Goal: Information Seeking & Learning: Learn about a topic

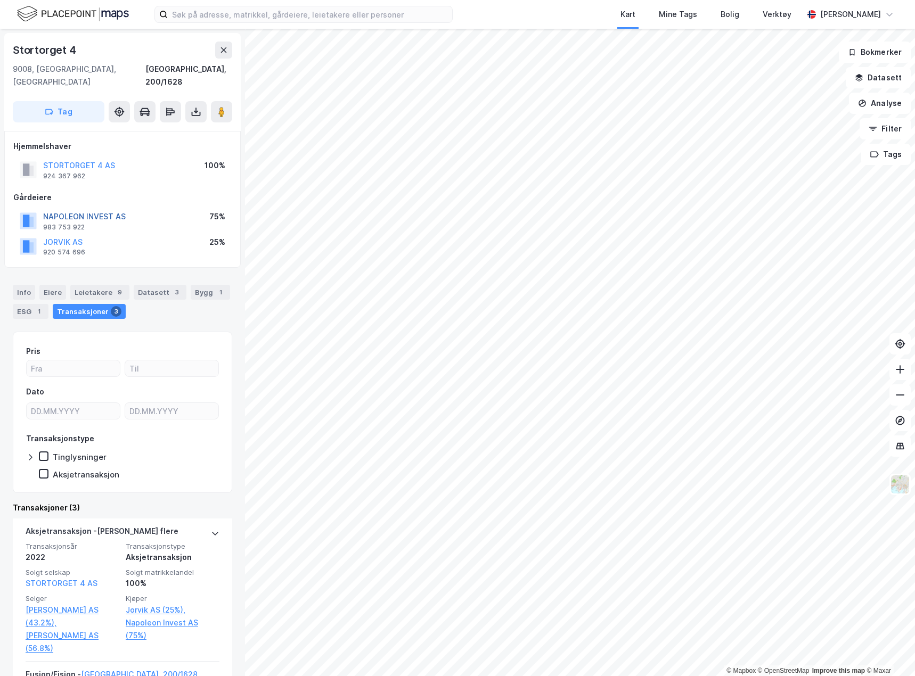
click at [0, 0] on button "NAPOLEON INVEST AS" at bounding box center [0, 0] width 0 height 0
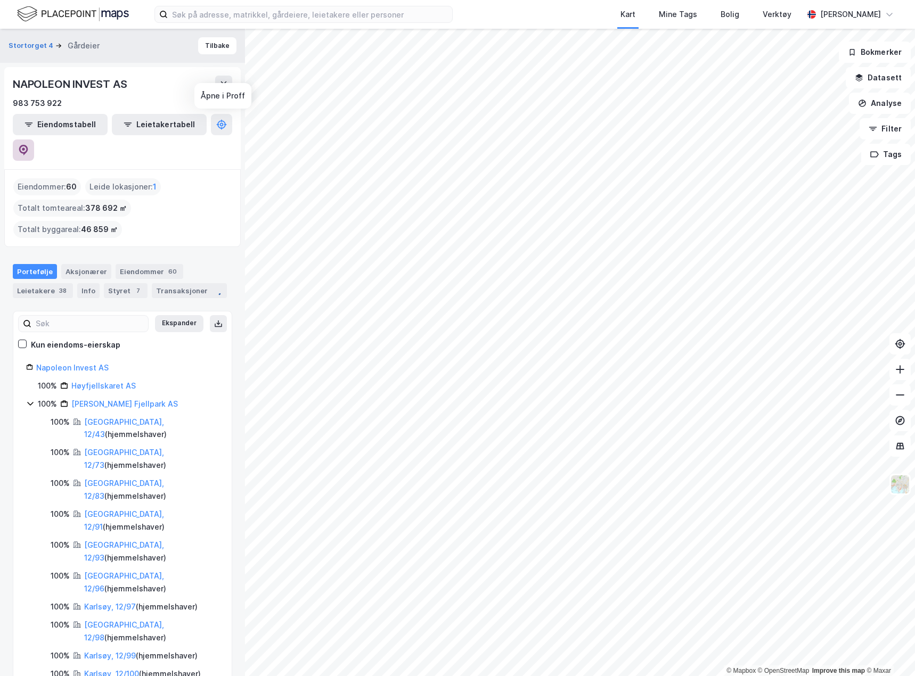
click at [34, 140] on button at bounding box center [23, 150] width 21 height 21
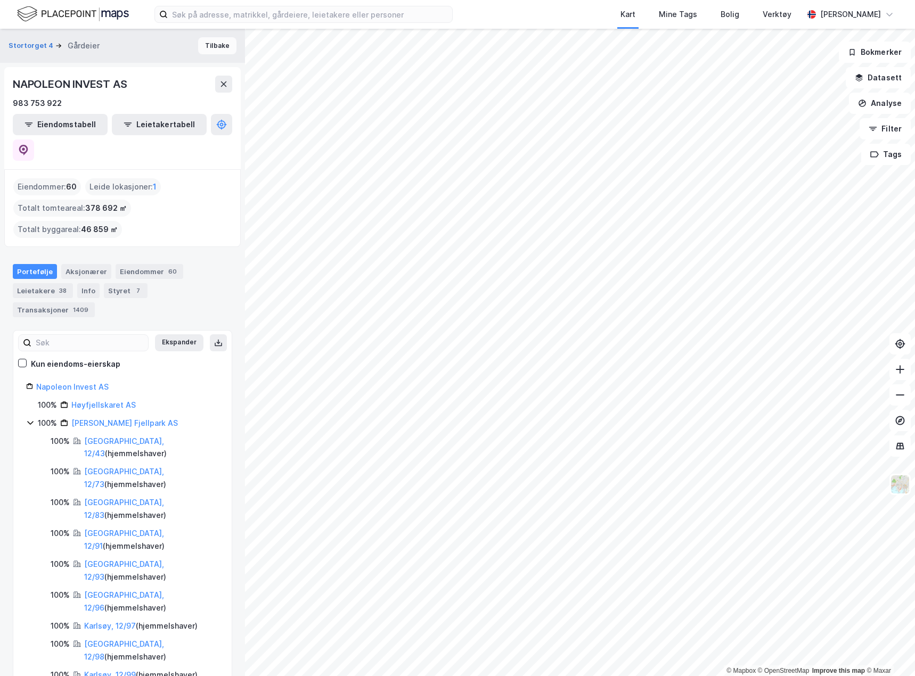
click at [210, 46] on button "Tilbake" at bounding box center [217, 45] width 38 height 17
